Goal: Information Seeking & Learning: Learn about a topic

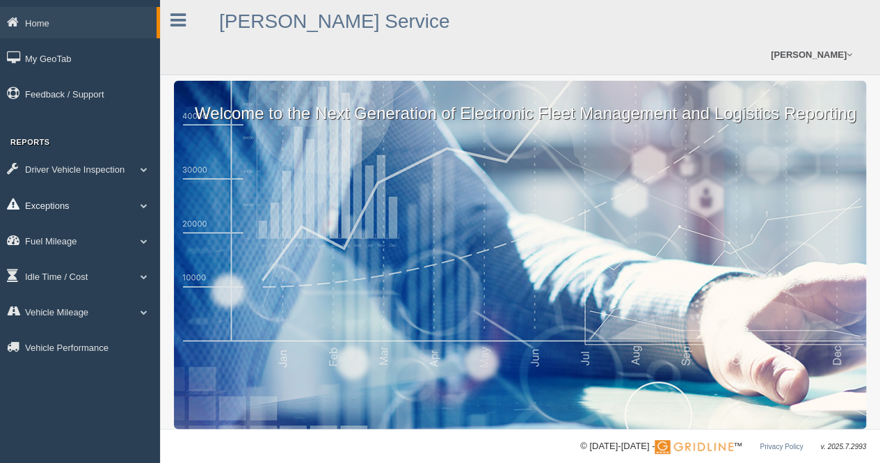
click at [150, 206] on span at bounding box center [144, 205] width 18 height 7
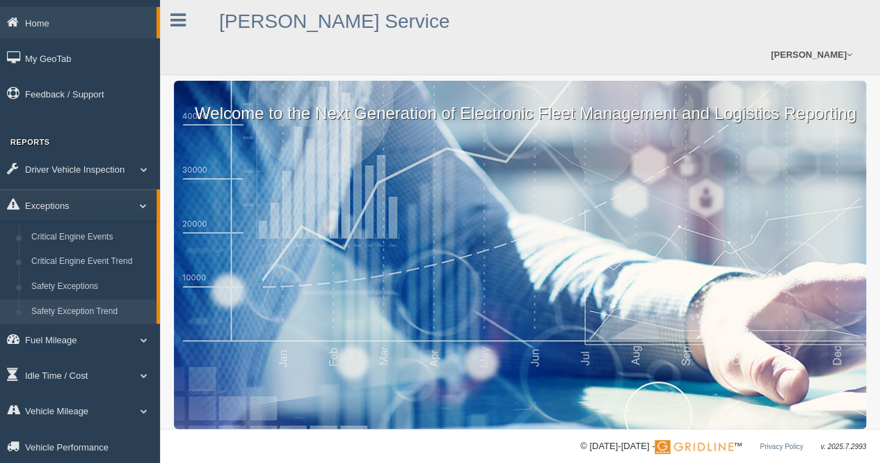
click at [99, 308] on link "Safety Exception Trend" at bounding box center [90, 311] width 131 height 25
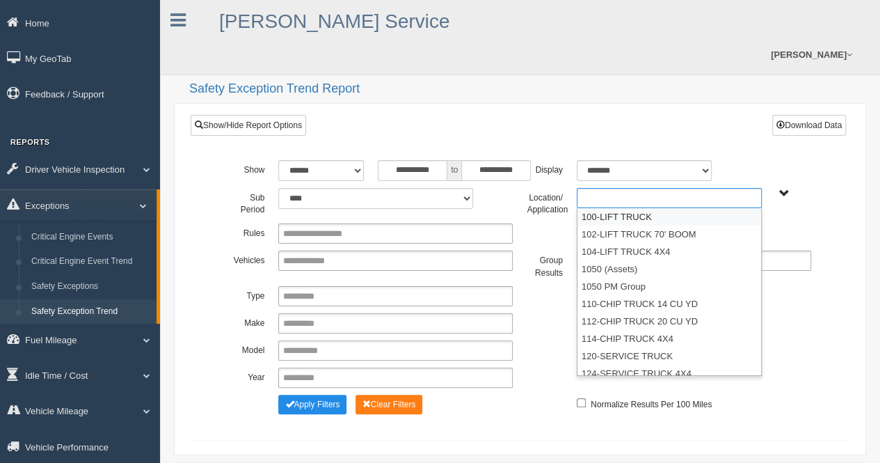
click at [708, 188] on ul at bounding box center [669, 198] width 185 height 20
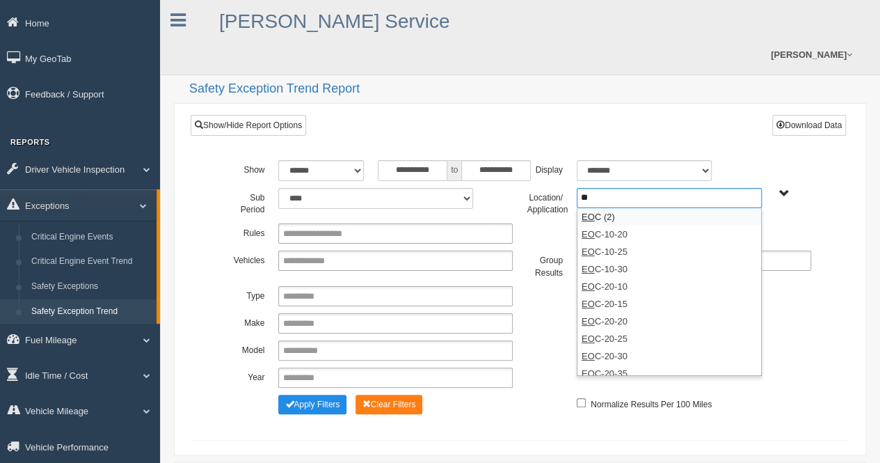
type input "**"
click at [649, 208] on li "EO C (2)" at bounding box center [669, 216] width 184 height 17
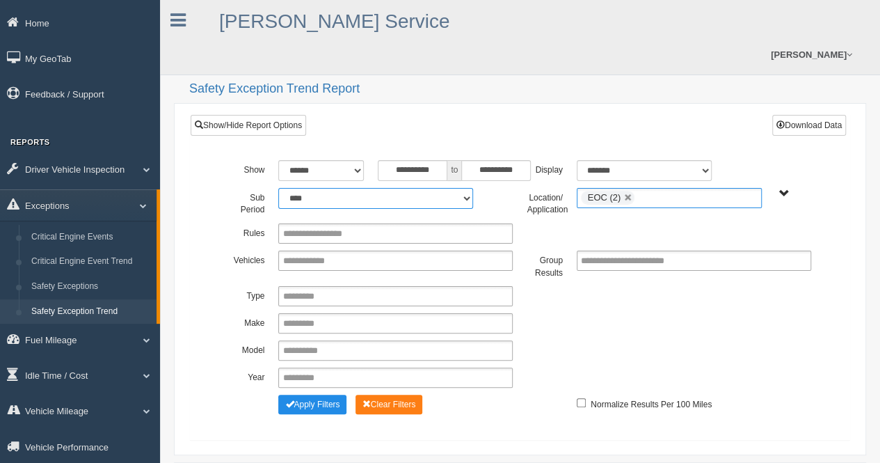
click at [467, 188] on select "**** **** ***** *******" at bounding box center [375, 198] width 195 height 21
select select "*"
click at [278, 188] on select "**** **** ***** *******" at bounding box center [375, 198] width 195 height 21
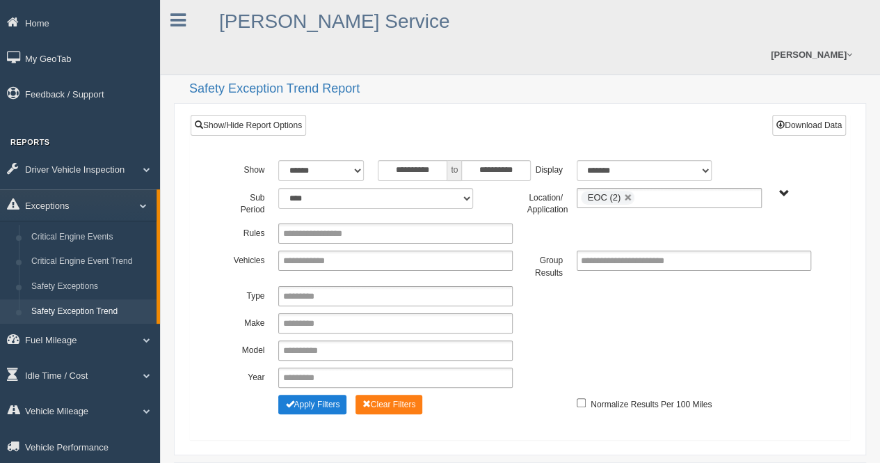
click at [318, 394] on button "Apply Filters" at bounding box center [312, 403] width 68 height 19
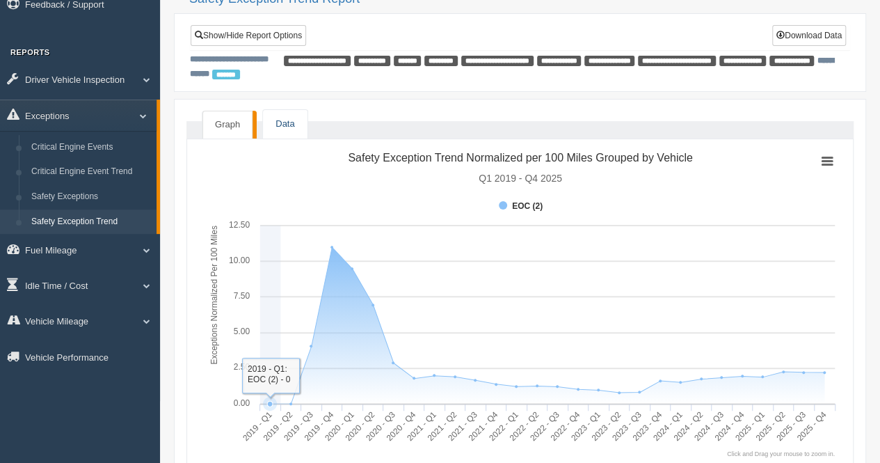
scroll to position [68, 0]
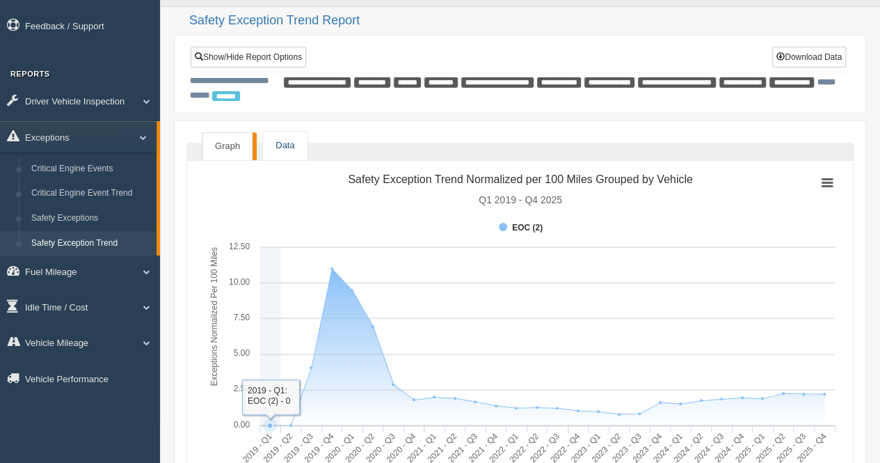
click at [296, 131] on link "Data" at bounding box center [285, 145] width 44 height 29
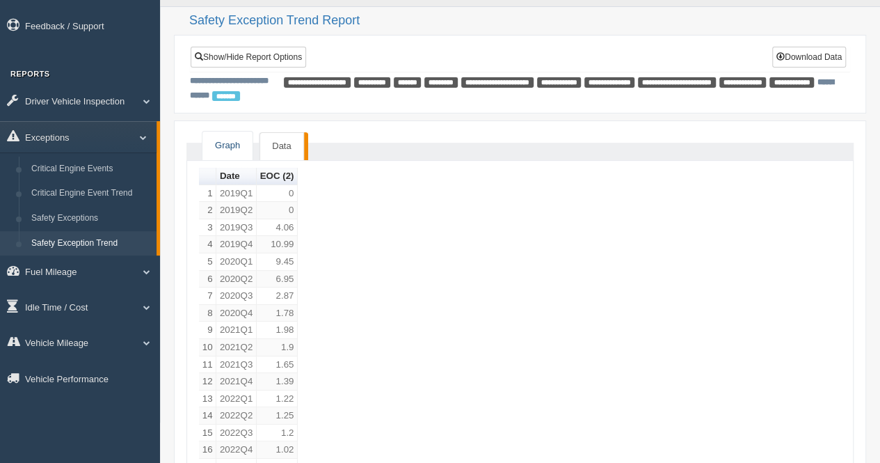
click at [243, 131] on link "Graph" at bounding box center [227, 145] width 50 height 29
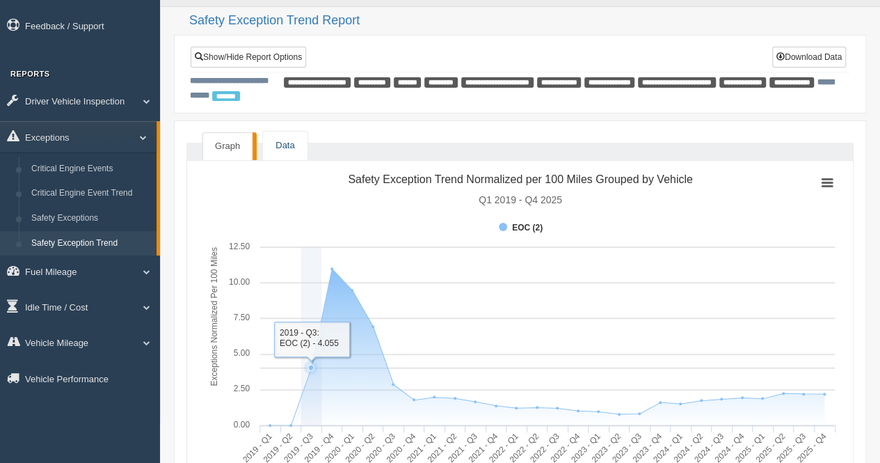
click at [287, 131] on link "Data" at bounding box center [285, 145] width 44 height 29
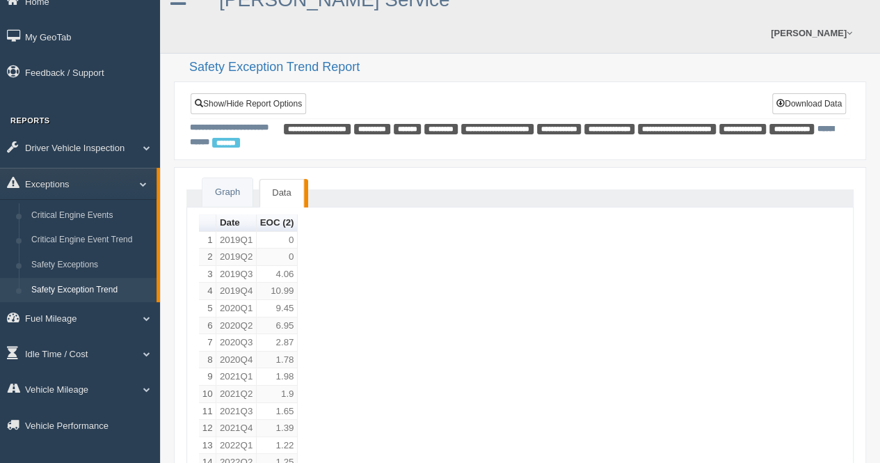
scroll to position [0, 0]
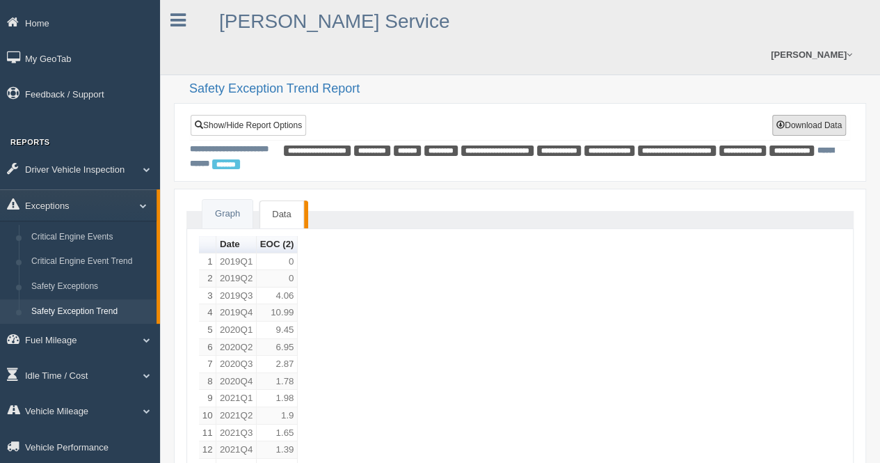
click at [831, 115] on button "Download Data" at bounding box center [809, 125] width 74 height 21
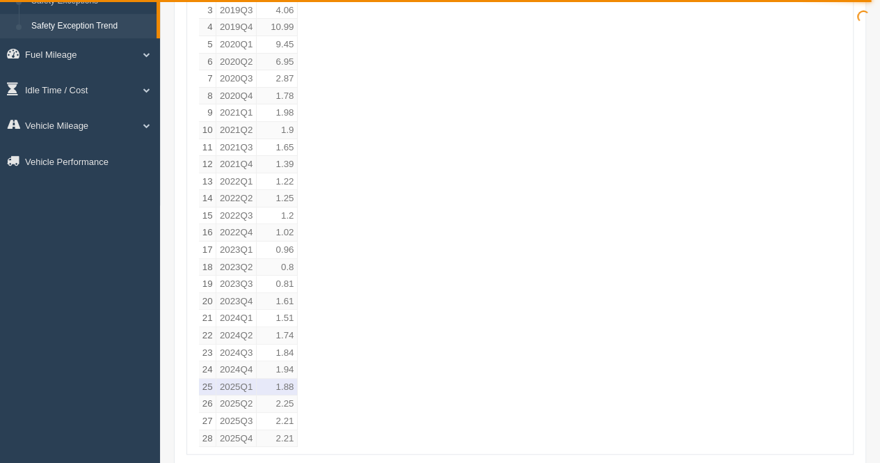
scroll to position [309, 0]
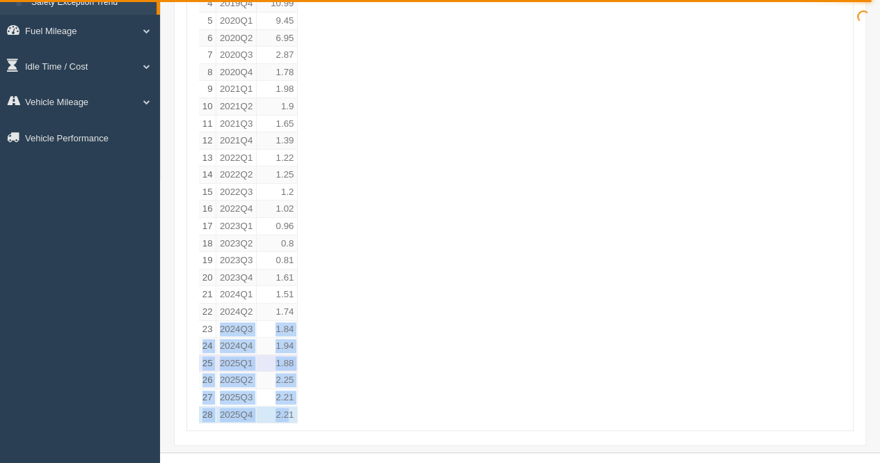
drag, startPoint x: 289, startPoint y: 376, endPoint x: 219, endPoint y: 294, distance: 107.5
click at [219, 294] on tbody "1 2019Q1 0 2 2019Q2 0 3 2019Q3 4.06 4 2019Q4 10.99 5 2020Q1 9.45 6 2020Q2 6.95 …" at bounding box center [248, 183] width 99 height 479
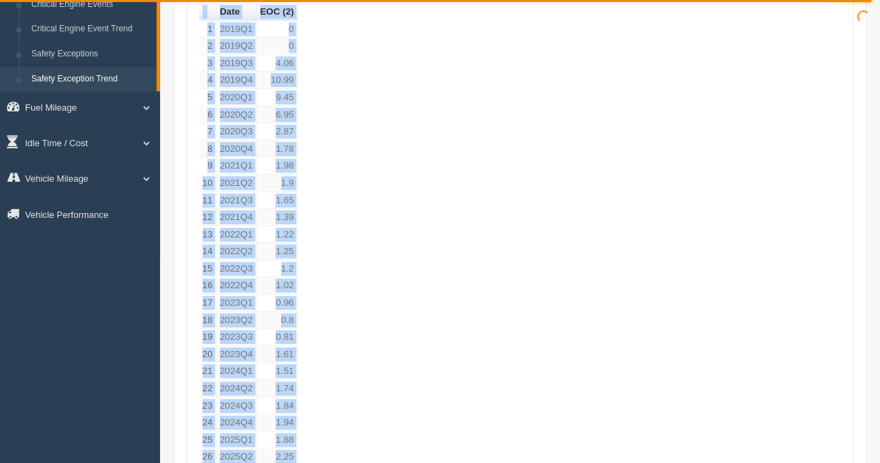
scroll to position [137, 0]
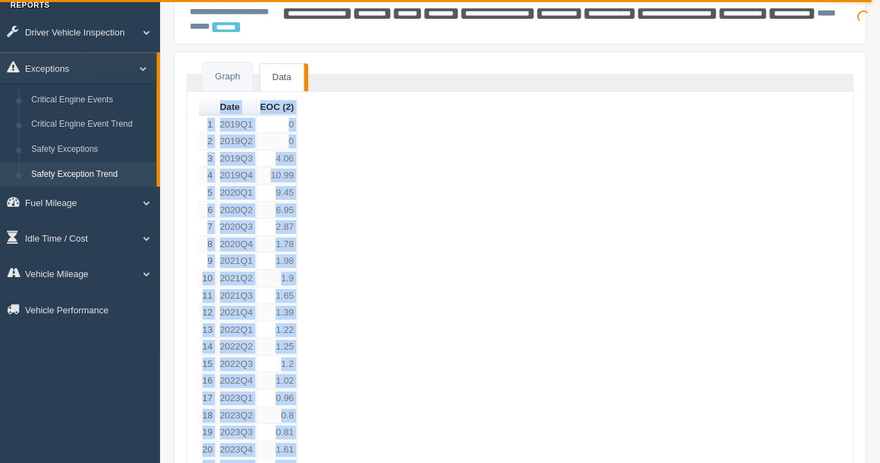
drag, startPoint x: 293, startPoint y: 378, endPoint x: 210, endPoint y: 73, distance: 315.7
click at [210, 99] on table "Date EOC (2) 1 2019Q1 0 2 2019Q2 0 3 2019Q3 4.06 4 2019Q4 10.99 5 2020Q1 9.45 6…" at bounding box center [248, 347] width 99 height 496
copy table "Date EOC (2) 1 2019Q1 0 2 2019Q2 0 3 2019Q3 4.06 4 2019Q4 10.99 5 2020Q1 9.45 6…"
click at [233, 63] on link "Graph" at bounding box center [227, 77] width 50 height 29
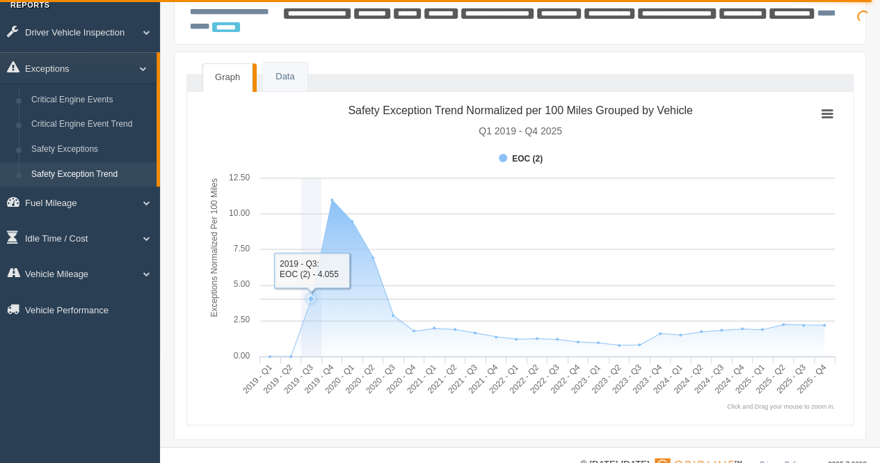
drag, startPoint x: 327, startPoint y: 85, endPoint x: 470, endPoint y: 74, distance: 143.7
click at [470, 99] on icon "Created with Highcharts 6.1.0 Exceptions Normalized Per 100 Miles Chart context…" at bounding box center [520, 255] width 643 height 313
drag, startPoint x: 703, startPoint y: 79, endPoint x: 577, endPoint y: 74, distance: 125.3
click at [577, 104] on tspan "Safety Exception Trend Normalized per 100 Miles Grouped by Vehicle" at bounding box center [520, 110] width 344 height 12
